Goal: Communication & Community: Participate in discussion

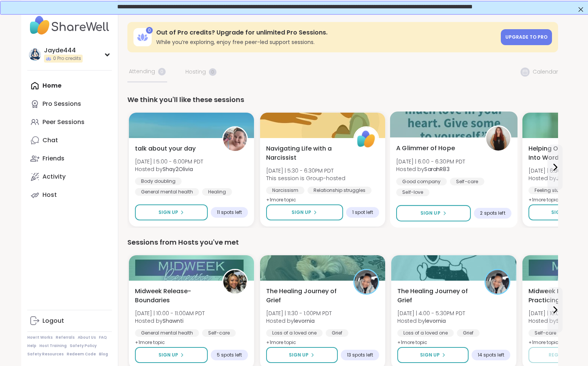
click at [507, 172] on div "A Glimmer of Hope [DATE] | 6:00 - 6:30PM PDT Hosted by SarahR83 Good company Se…" at bounding box center [453, 170] width 115 height 53
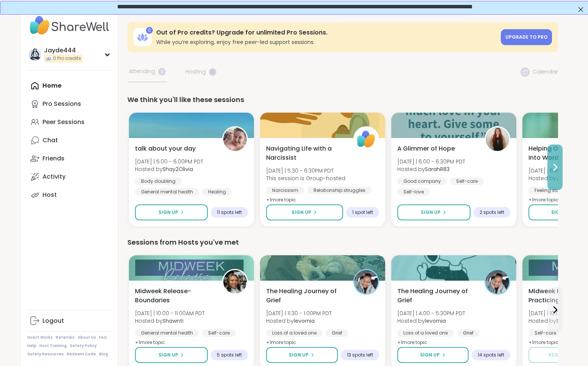
click at [555, 163] on icon at bounding box center [555, 167] width 9 height 9
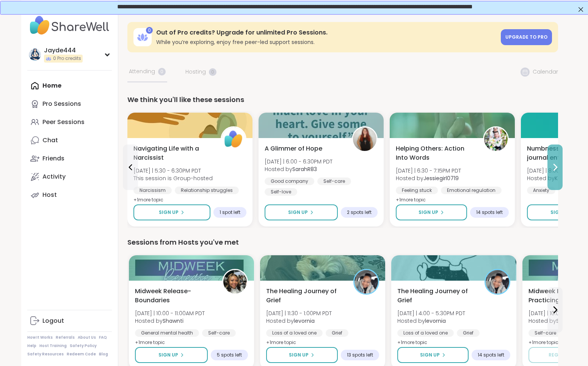
click at [555, 163] on icon at bounding box center [555, 167] width 9 height 9
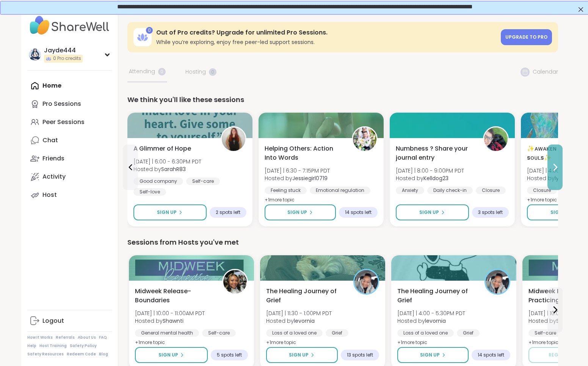
click at [555, 163] on icon at bounding box center [555, 167] width 9 height 9
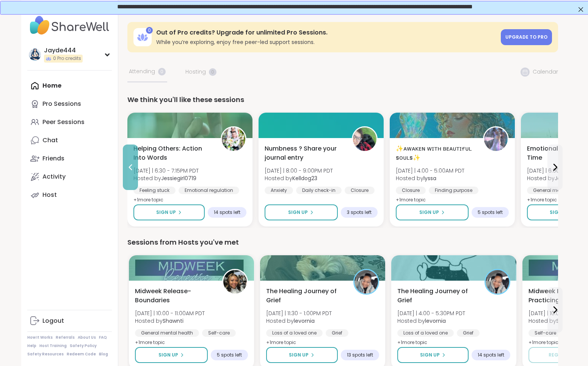
click at [127, 161] on button at bounding box center [130, 167] width 15 height 46
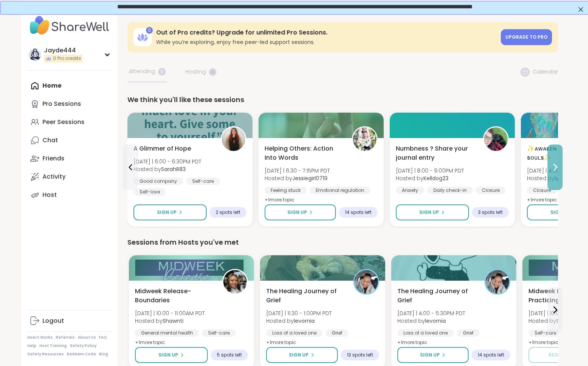
click at [559, 169] on icon at bounding box center [555, 167] width 9 height 9
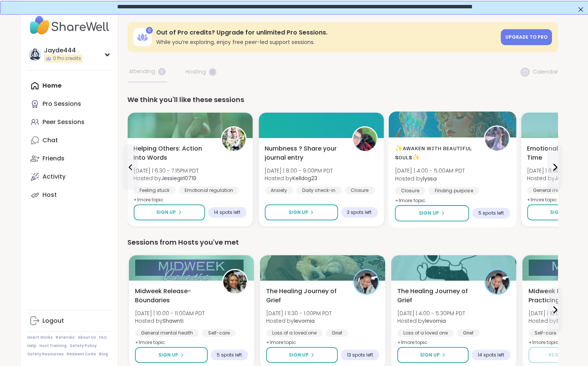
click at [495, 173] on div "✨ᴀᴡᴀᴋᴇɴ ᴡɪᴛʜ ʙᴇᴀᴜᴛɪғᴜʟ sᴏᴜʟs✨ [DATE] | 4:00 - 5:00AM PDT Hosted by lyssa Closur…" at bounding box center [452, 175] width 115 height 62
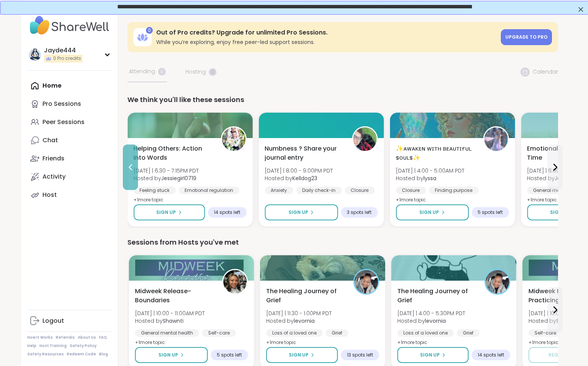
click at [129, 167] on icon at bounding box center [130, 167] width 3 height 6
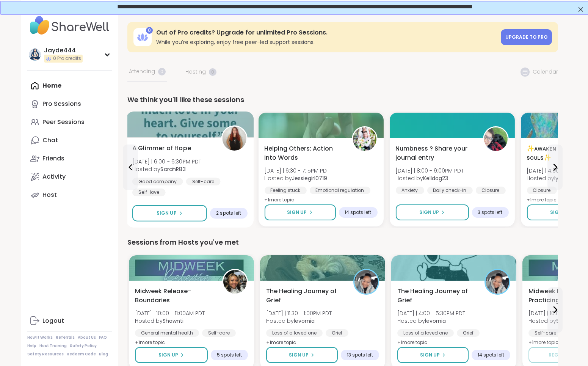
click at [229, 167] on div "A Glimmer of Hope [DATE] | 6:00 - 6:30PM PDT Hosted by SarahR83 Good company Se…" at bounding box center [189, 170] width 115 height 53
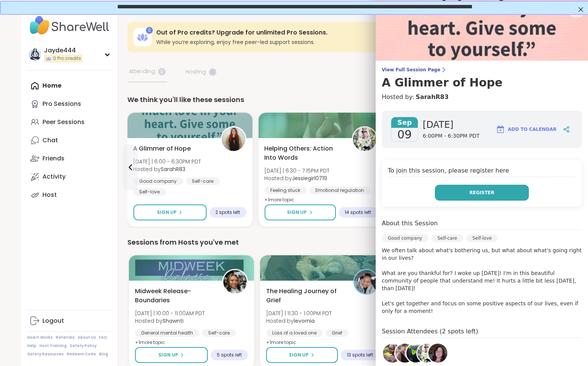
click at [477, 194] on span "Register" at bounding box center [482, 192] width 25 height 7
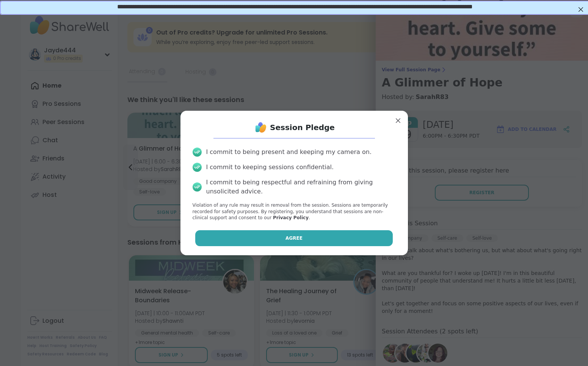
click at [332, 235] on button "Agree" at bounding box center [294, 238] width 198 height 16
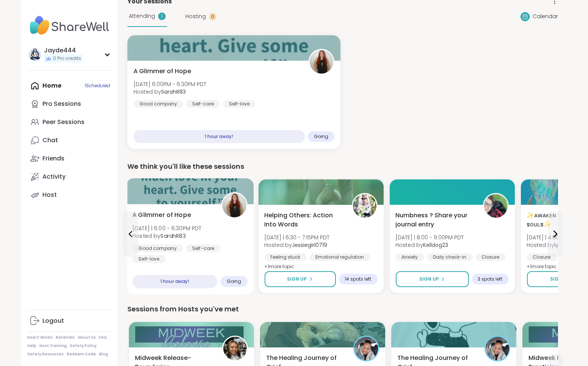
scroll to position [71, 0]
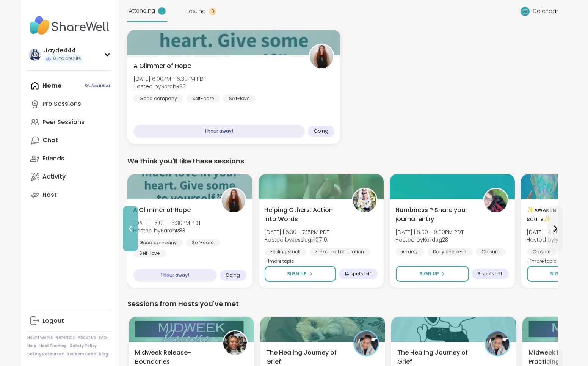
click at [129, 224] on button at bounding box center [130, 229] width 15 height 46
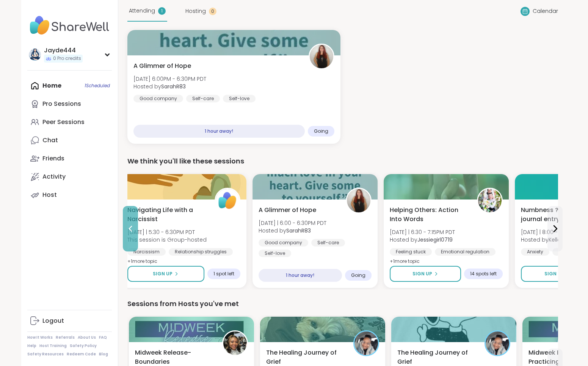
click at [129, 224] on button at bounding box center [130, 229] width 15 height 46
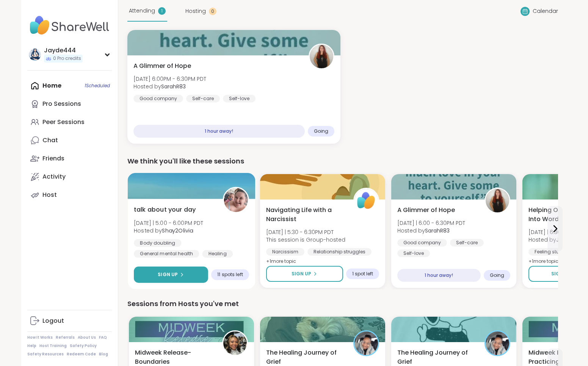
click at [189, 273] on button "Sign Up" at bounding box center [171, 275] width 74 height 16
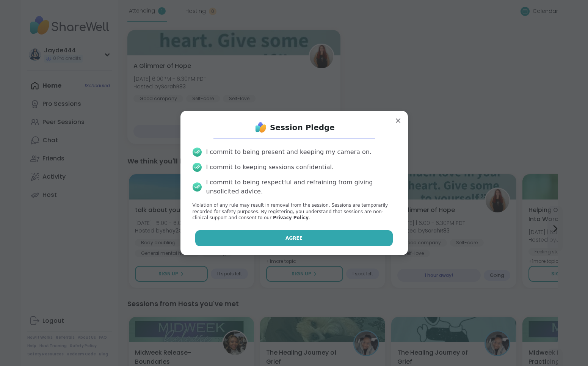
click at [303, 234] on button "Agree" at bounding box center [294, 238] width 198 height 16
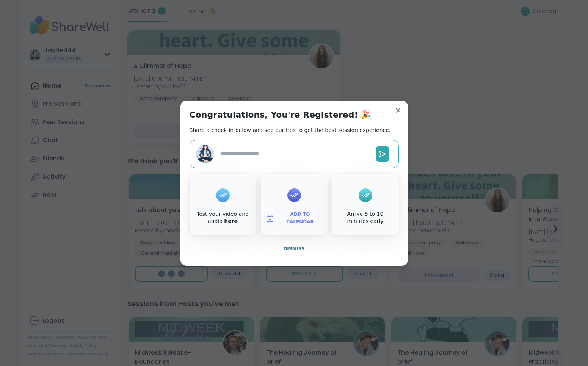
type textarea "*"
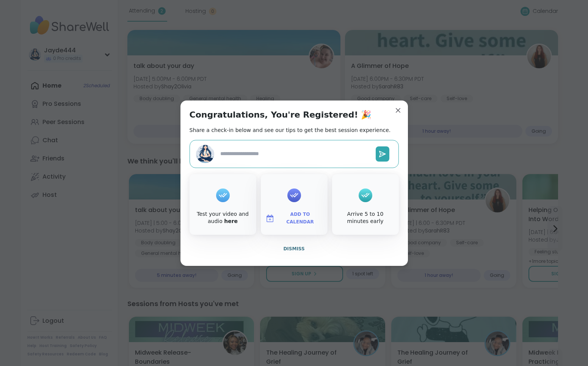
click at [370, 212] on div "Arrive 5 to 10 minutes early" at bounding box center [366, 217] width 64 height 15
click at [299, 246] on span "Dismiss" at bounding box center [293, 248] width 21 height 5
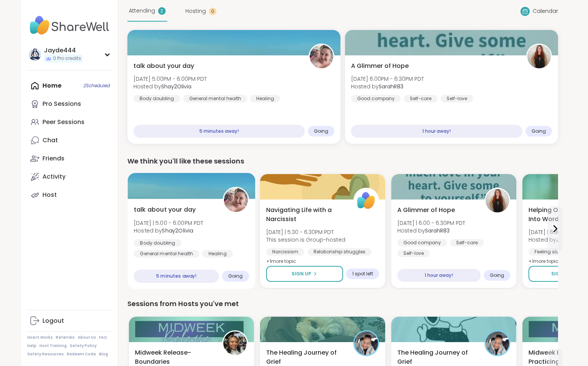
click at [209, 255] on div "Body doubling General mental health Healing" at bounding box center [191, 248] width 115 height 19
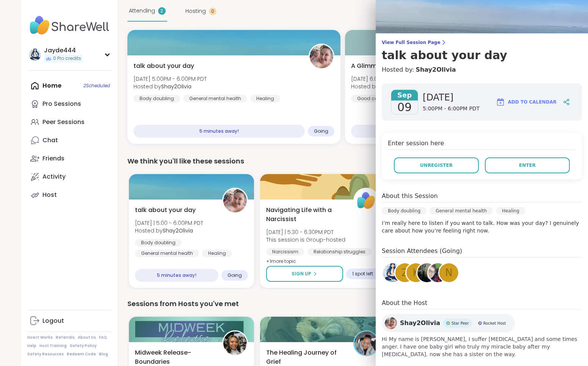
scroll to position [38, 0]
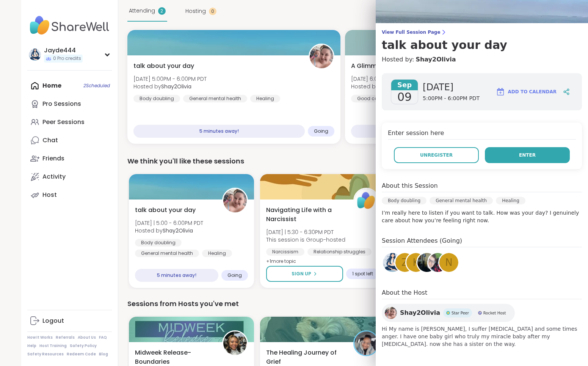
click at [541, 161] on button "Enter" at bounding box center [527, 155] width 85 height 16
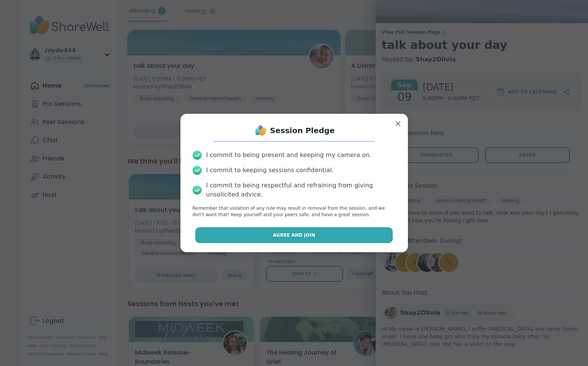
click at [355, 236] on button "Agree and Join" at bounding box center [294, 235] width 198 height 16
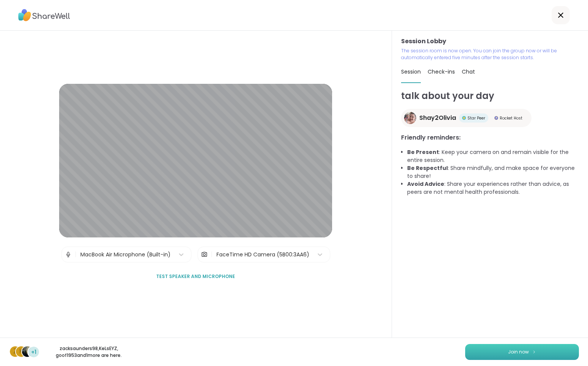
click at [530, 356] on button "Join now" at bounding box center [522, 352] width 114 height 16
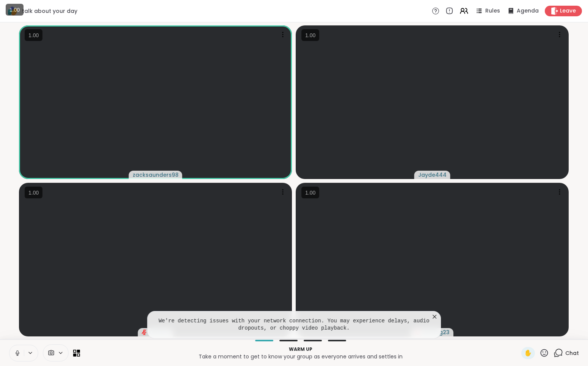
click at [391, 12] on div "talk about your day Rules Agenda Leave" at bounding box center [294, 11] width 588 height 22
click at [433, 315] on icon at bounding box center [435, 317] width 4 height 4
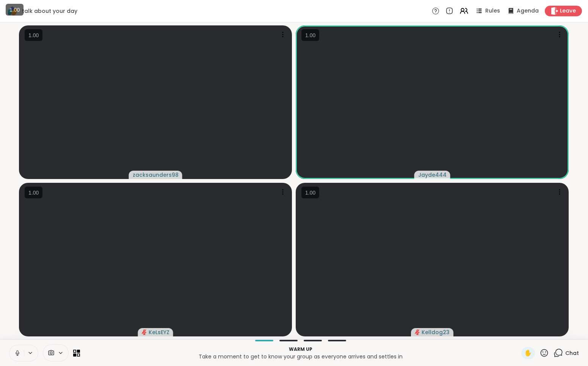
click at [62, 355] on icon at bounding box center [61, 353] width 6 height 6
click at [100, 347] on p "Warm up" at bounding box center [301, 349] width 432 height 7
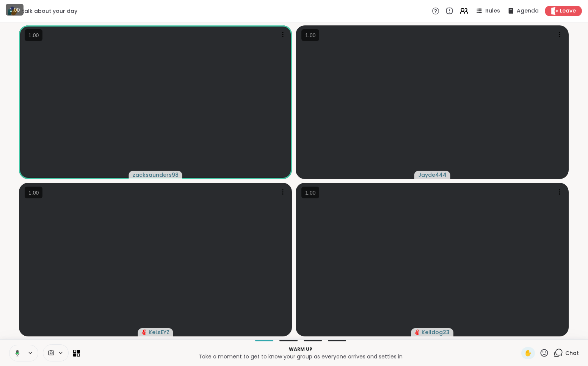
click at [11, 354] on button at bounding box center [16, 353] width 16 height 16
click at [18, 352] on icon at bounding box center [17, 351] width 2 height 3
click at [562, 353] on icon at bounding box center [558, 352] width 9 height 9
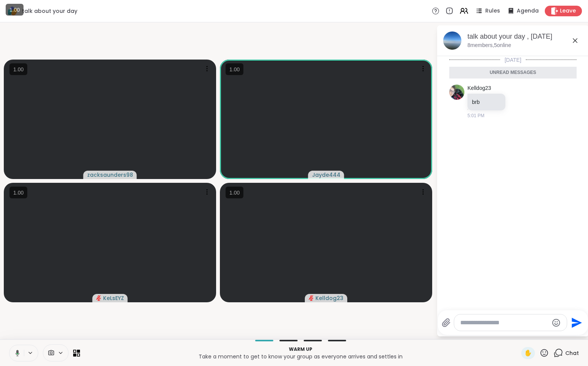
click at [572, 40] on icon at bounding box center [575, 40] width 9 height 9
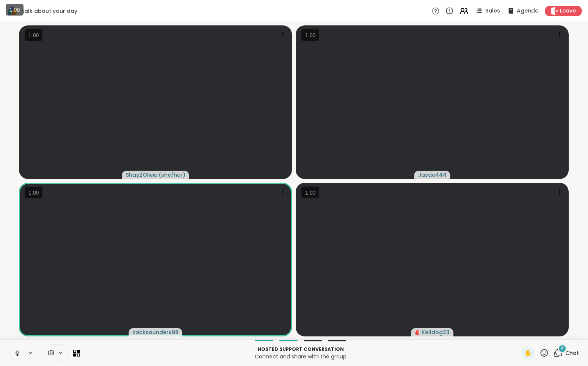
click at [322, 16] on div "talk about your day Rules Agenda Leave" at bounding box center [294, 11] width 588 height 22
